Goal: Information Seeking & Learning: Check status

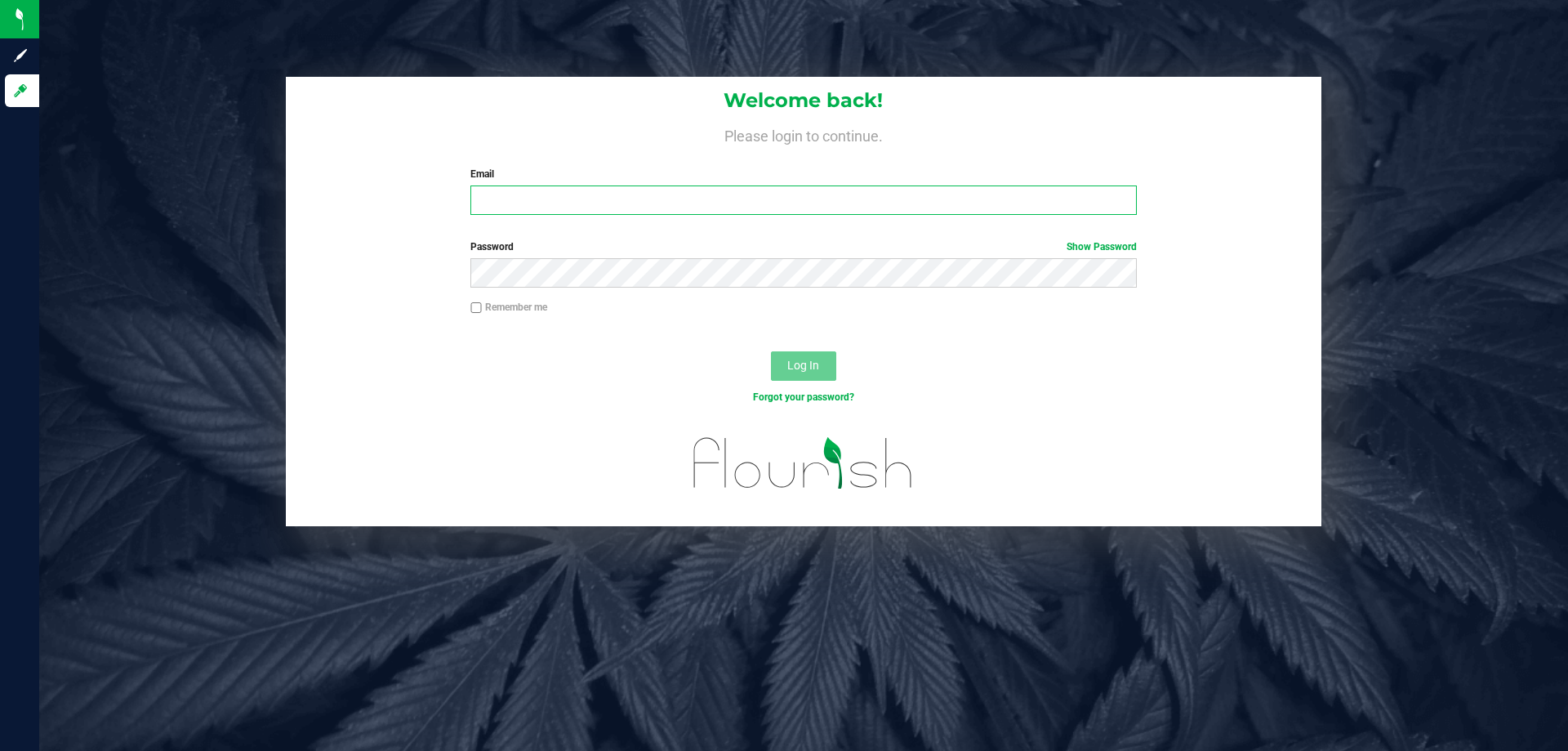
click at [609, 210] on input "Email" at bounding box center [803, 200] width 666 height 29
type input "[EMAIL_ADDRESS][DOMAIN_NAME]"
click at [771, 351] on button "Log In" at bounding box center [803, 366] width 65 height 29
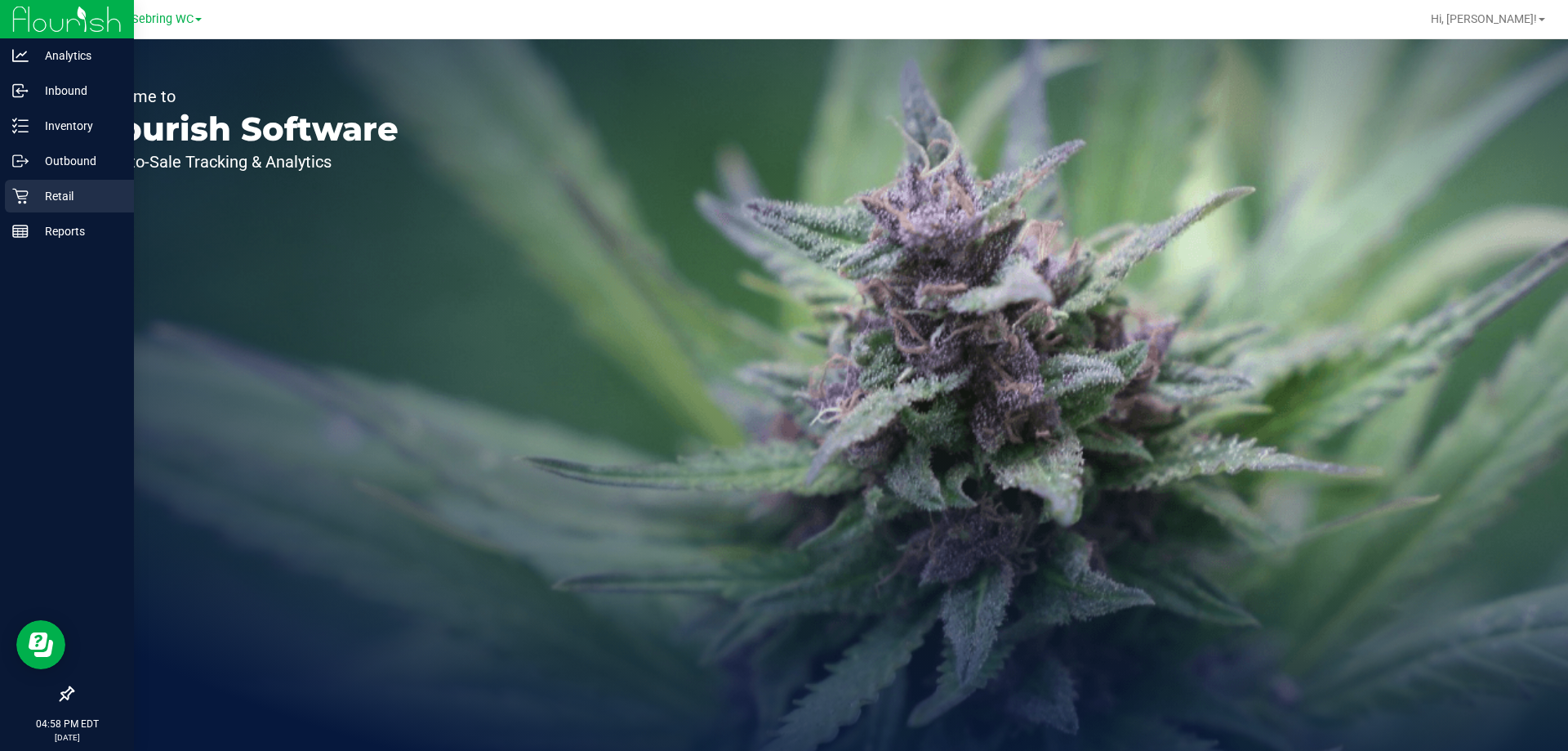
click at [20, 189] on icon at bounding box center [21, 196] width 16 height 16
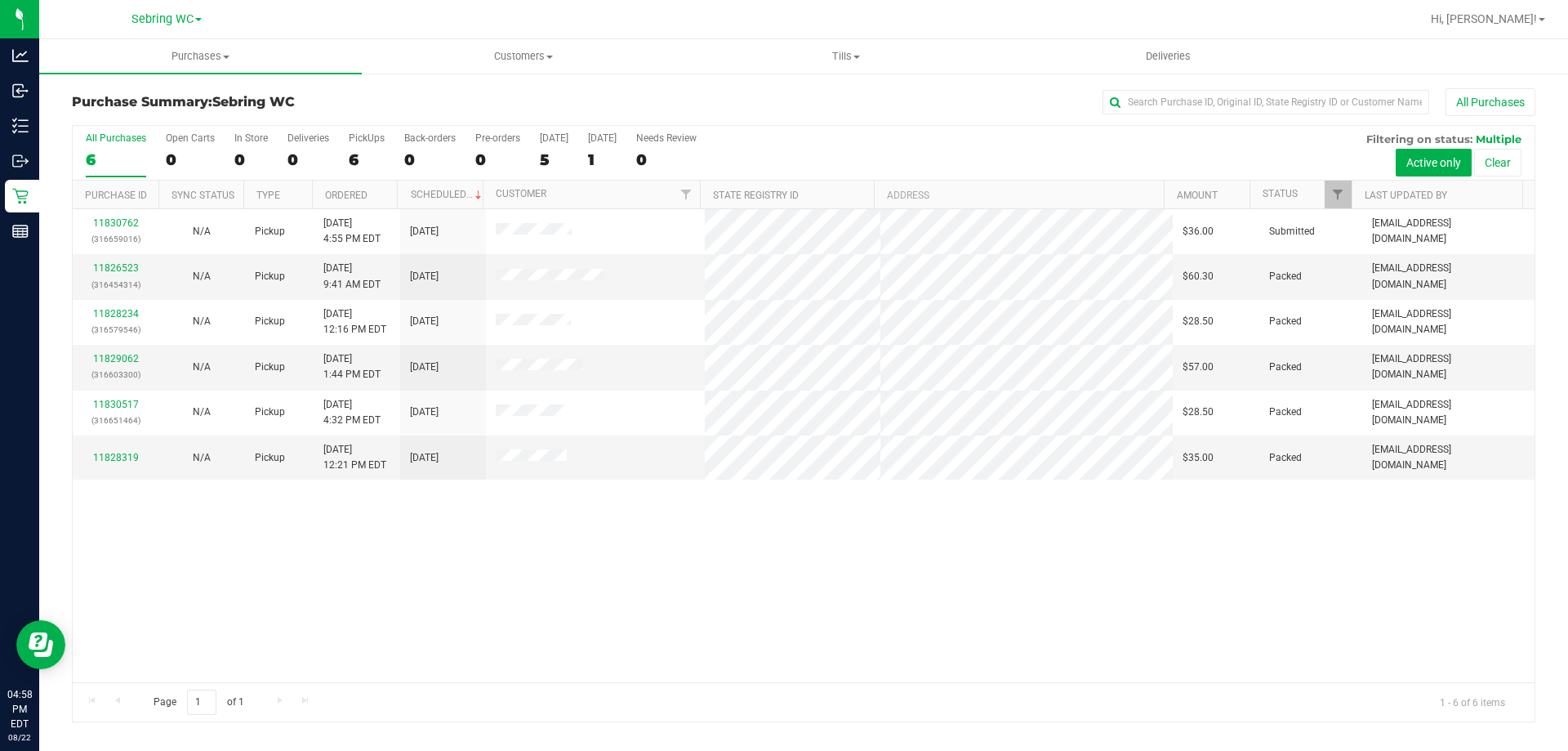
click at [635, 555] on div "11830762 (316659016) N/A Pickup 8/22/2025 4:55 PM EDT 8/23/2025 $36.00 Submitte…" at bounding box center [803, 445] width 1462 height 473
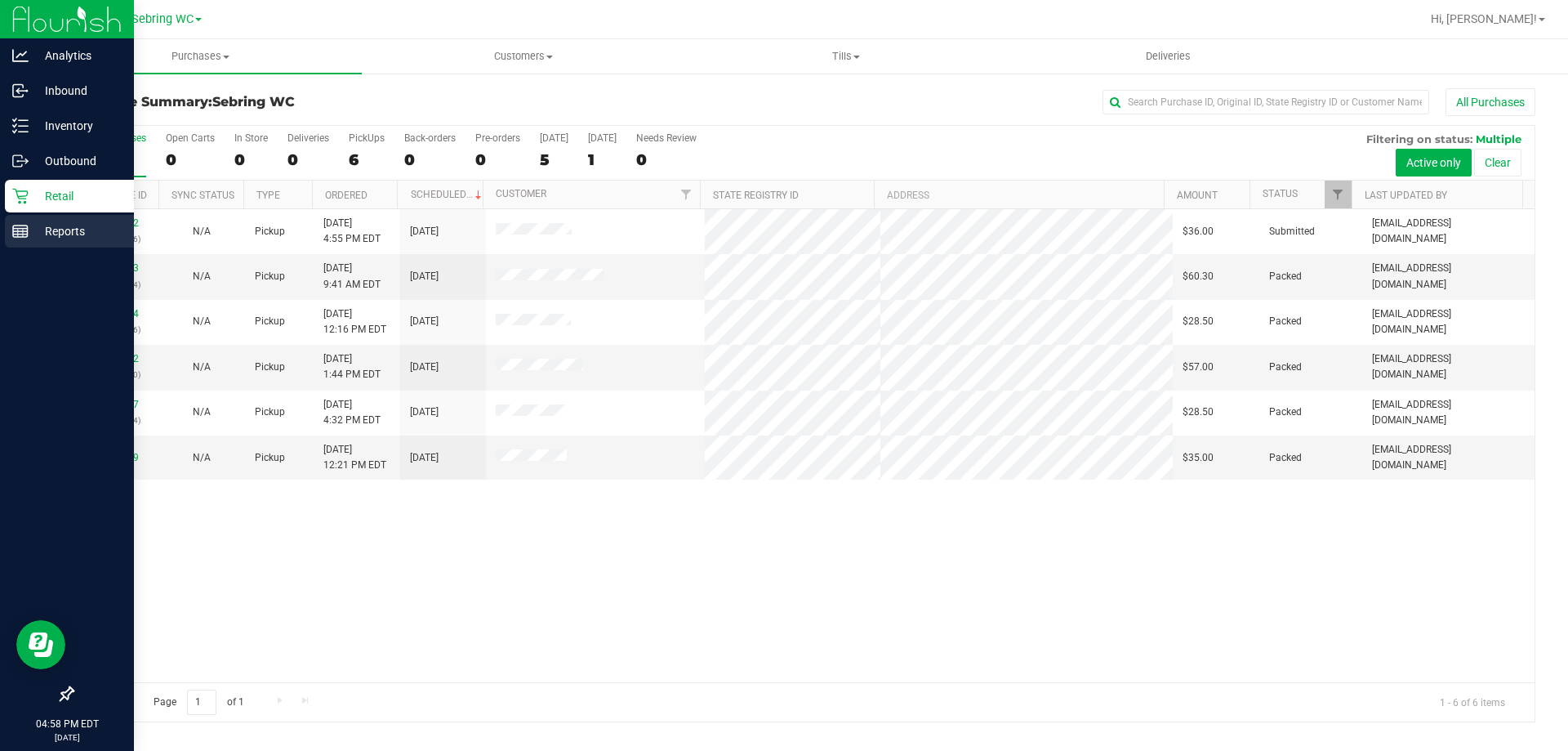
click at [83, 243] on div "Reports" at bounding box center [69, 231] width 129 height 33
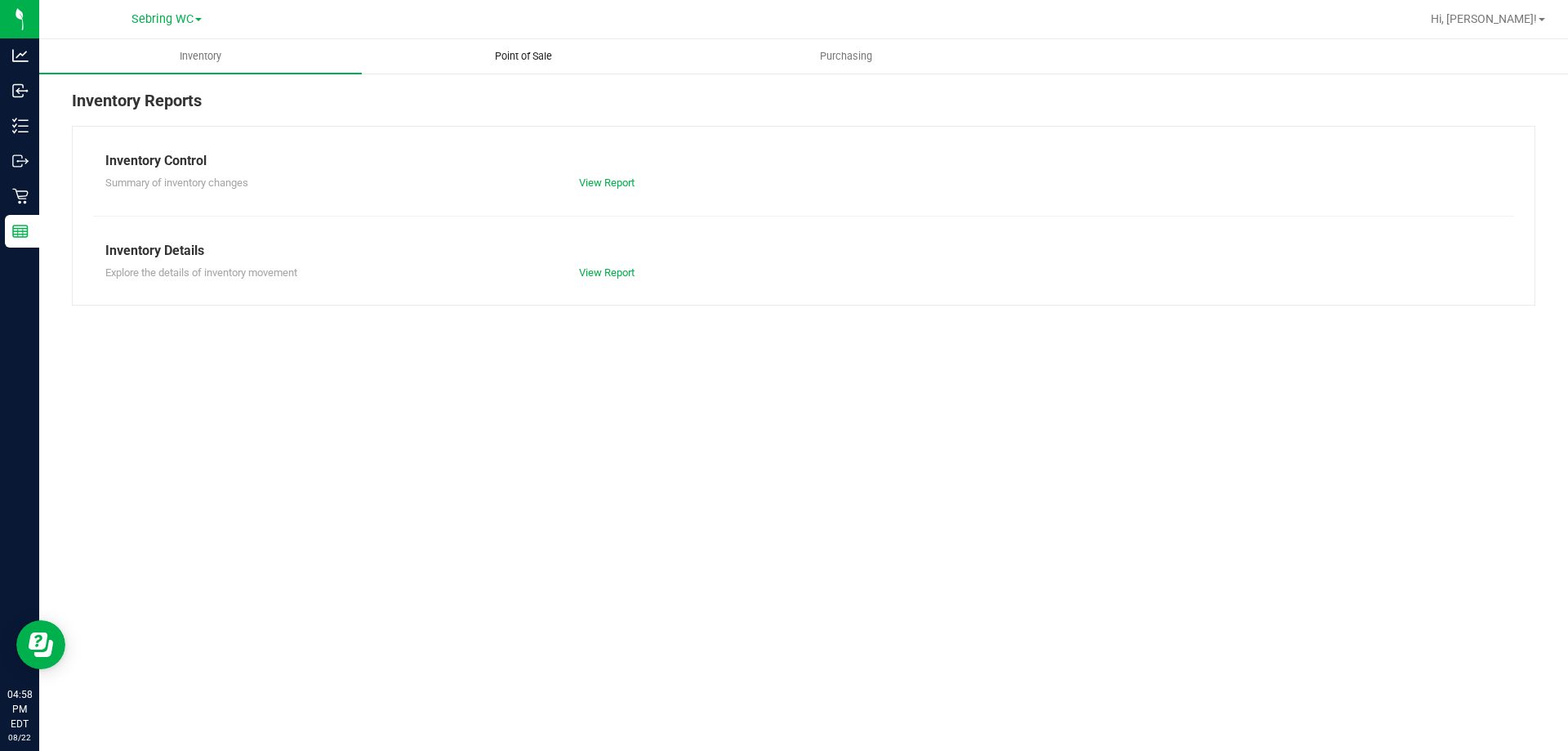
click at [537, 62] on span "Point of Sale" at bounding box center [523, 56] width 102 height 15
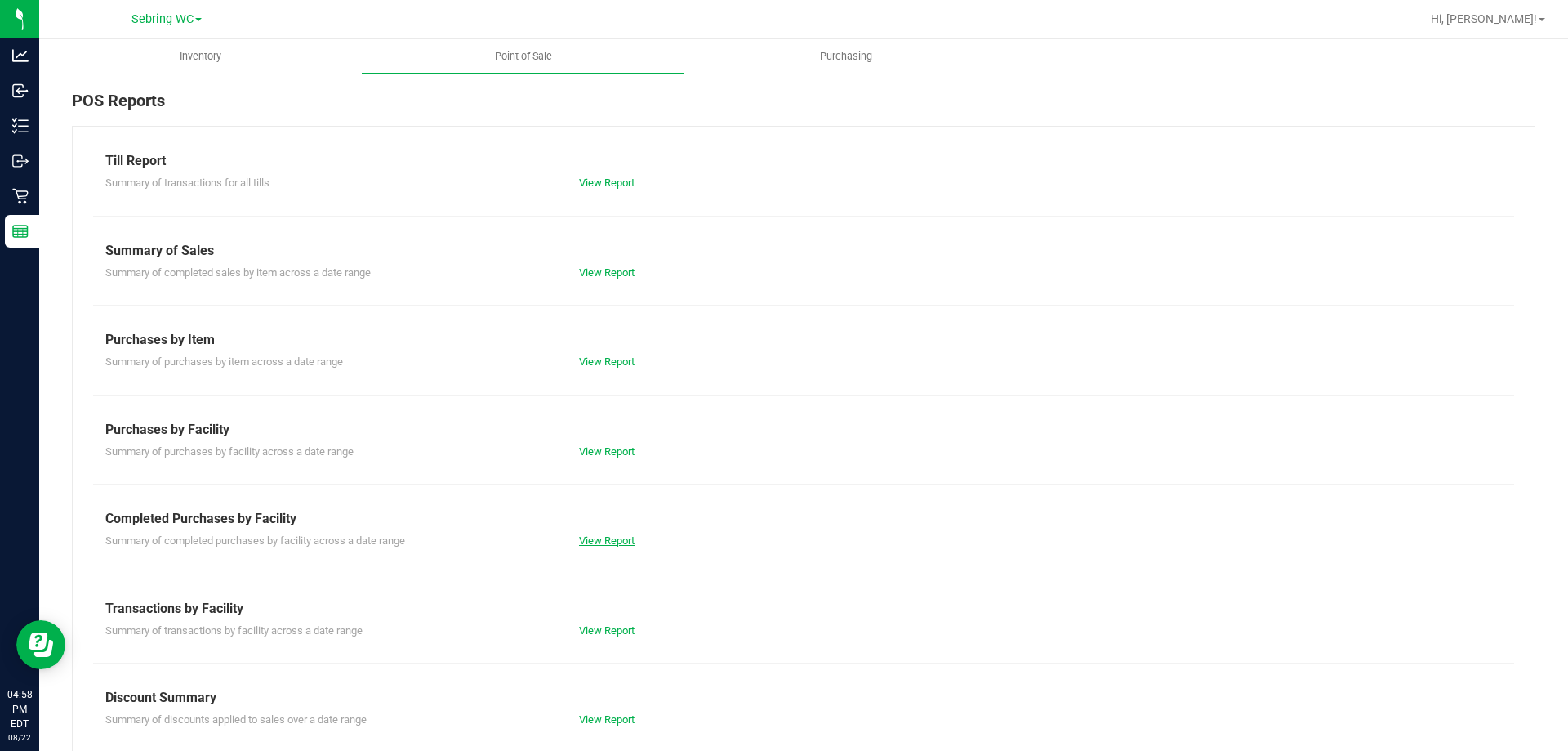
click at [618, 539] on link "View Report" at bounding box center [606, 541] width 55 height 13
